Goal: Task Accomplishment & Management: Manage account settings

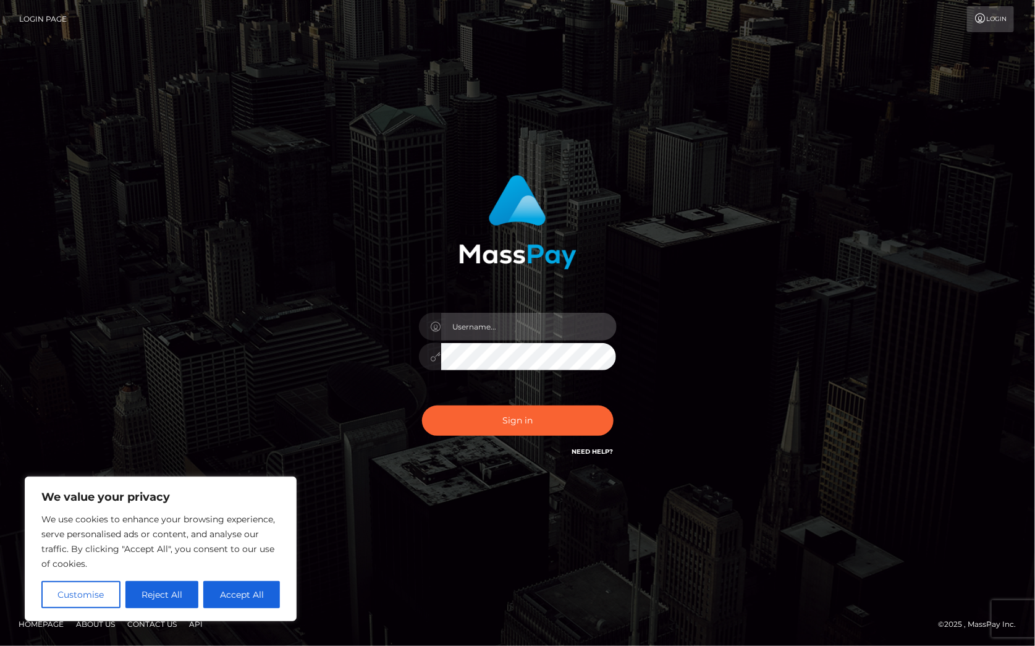
click at [536, 322] on input "text" at bounding box center [529, 327] width 176 height 28
type input "Christine.Silversocial"
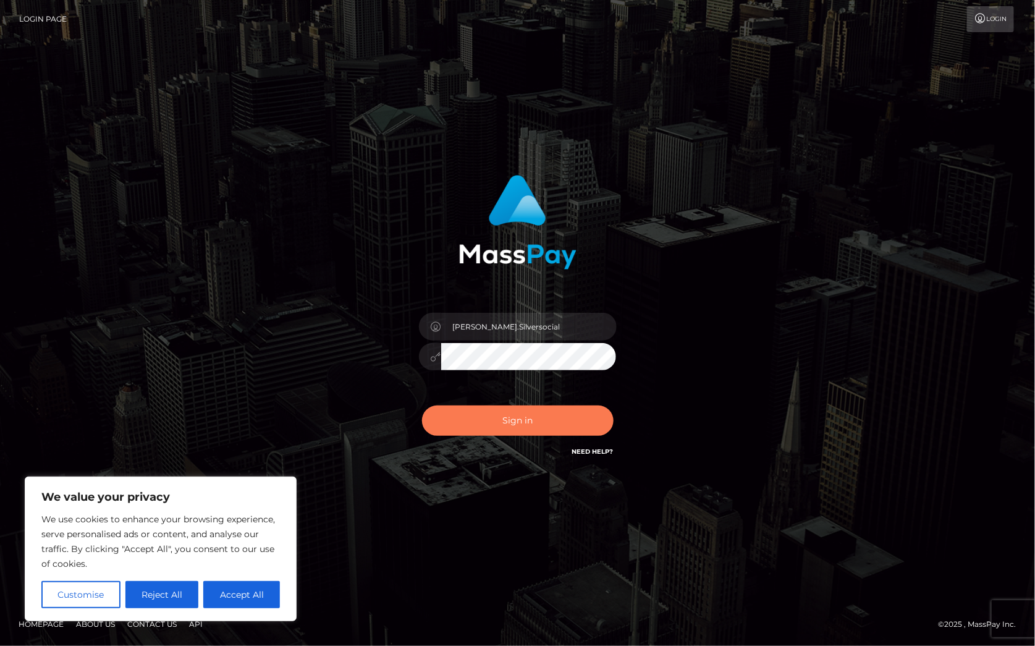
click at [532, 422] on button "Sign in" at bounding box center [518, 420] width 192 height 30
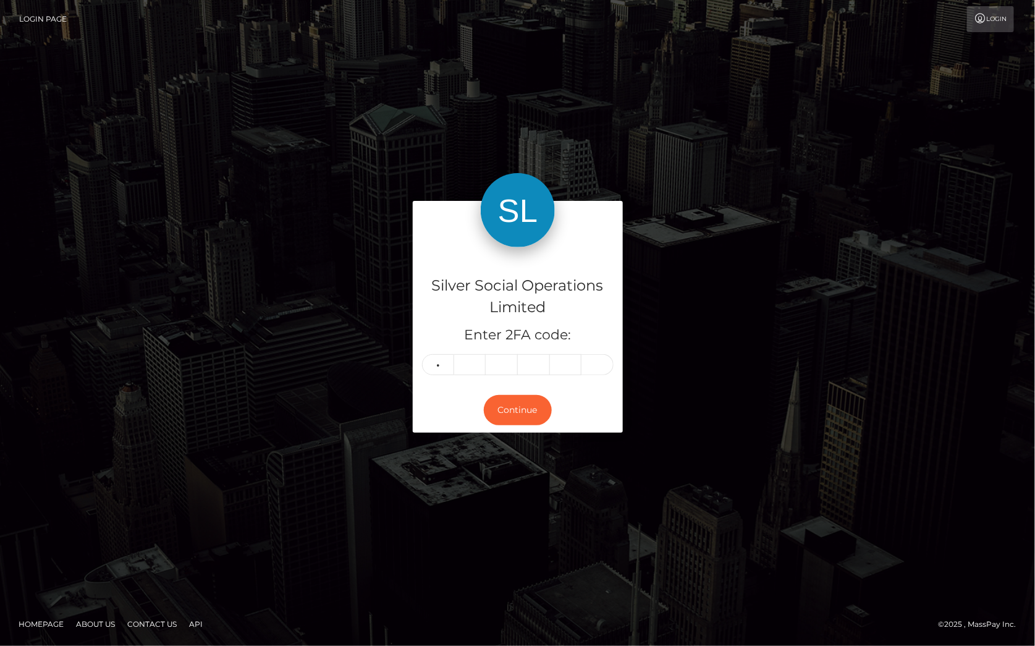
type input "4"
type input "0"
type input "9"
type input "1"
type input "4"
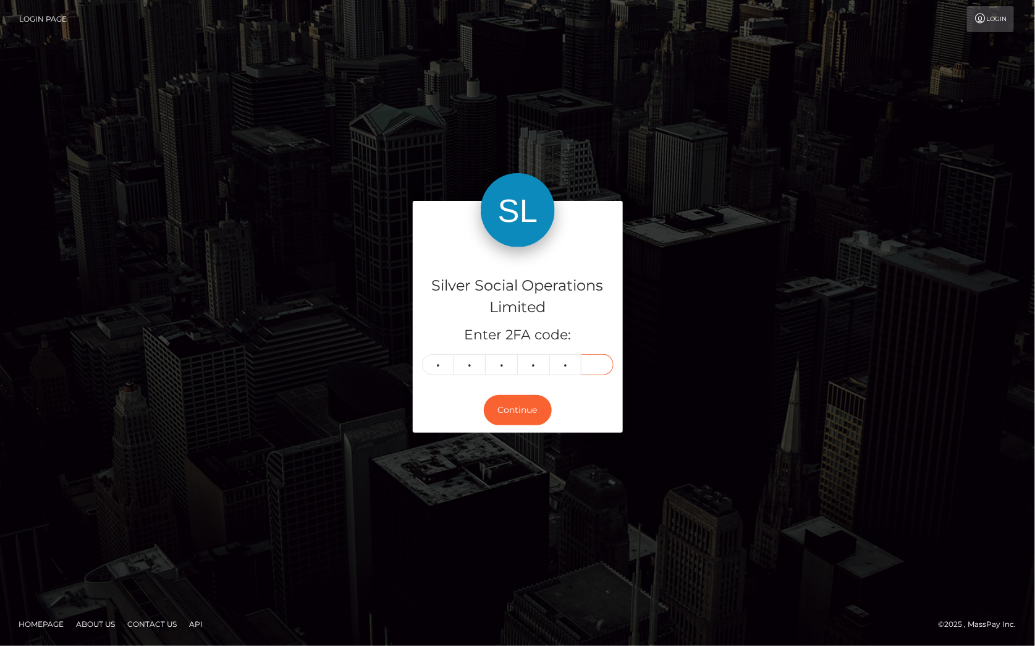
type input "0"
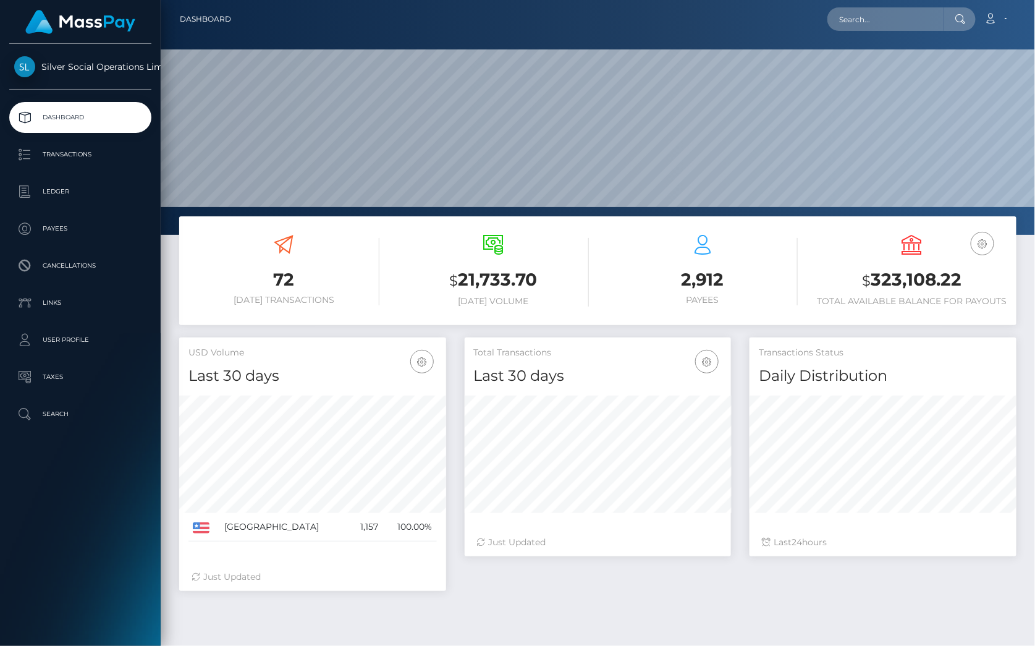
scroll to position [219, 266]
click at [888, 277] on h3 "$ 323,108.22" at bounding box center [911, 280] width 191 height 25
copy h3 "323,108.22"
